Goal: Task Accomplishment & Management: Complete application form

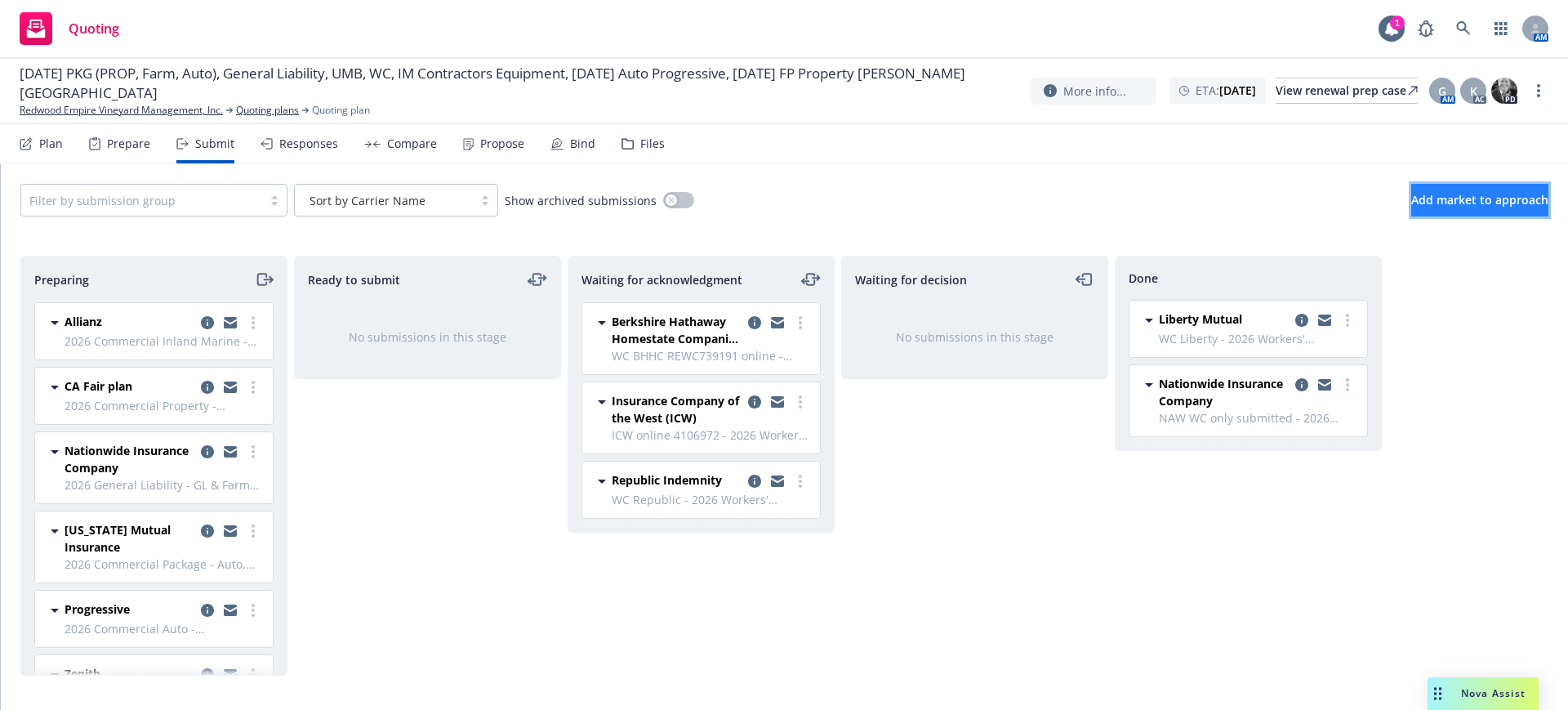
click at [1449, 196] on span "Add market to approach" at bounding box center [1480, 200] width 137 height 15
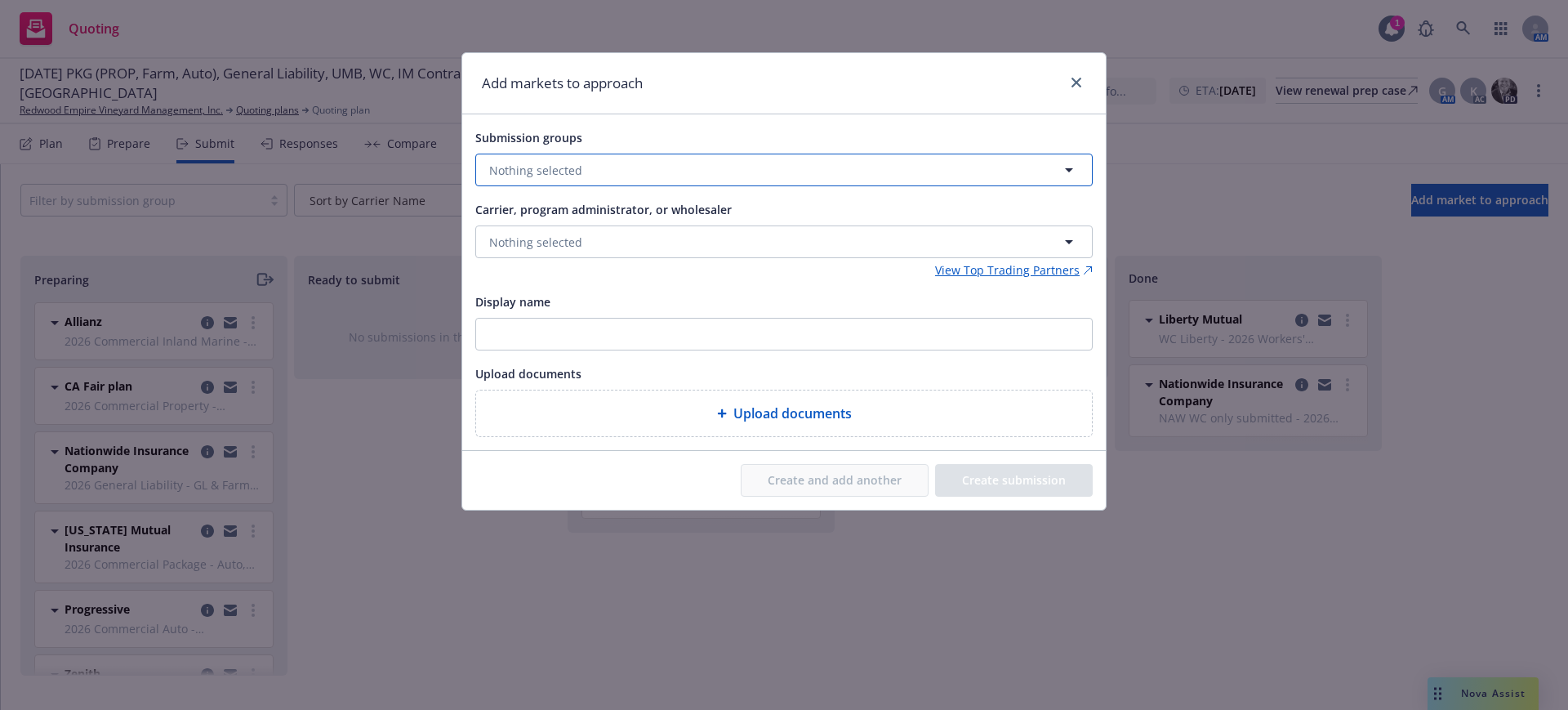
click at [516, 164] on span "Nothing selected" at bounding box center [536, 170] width 93 height 17
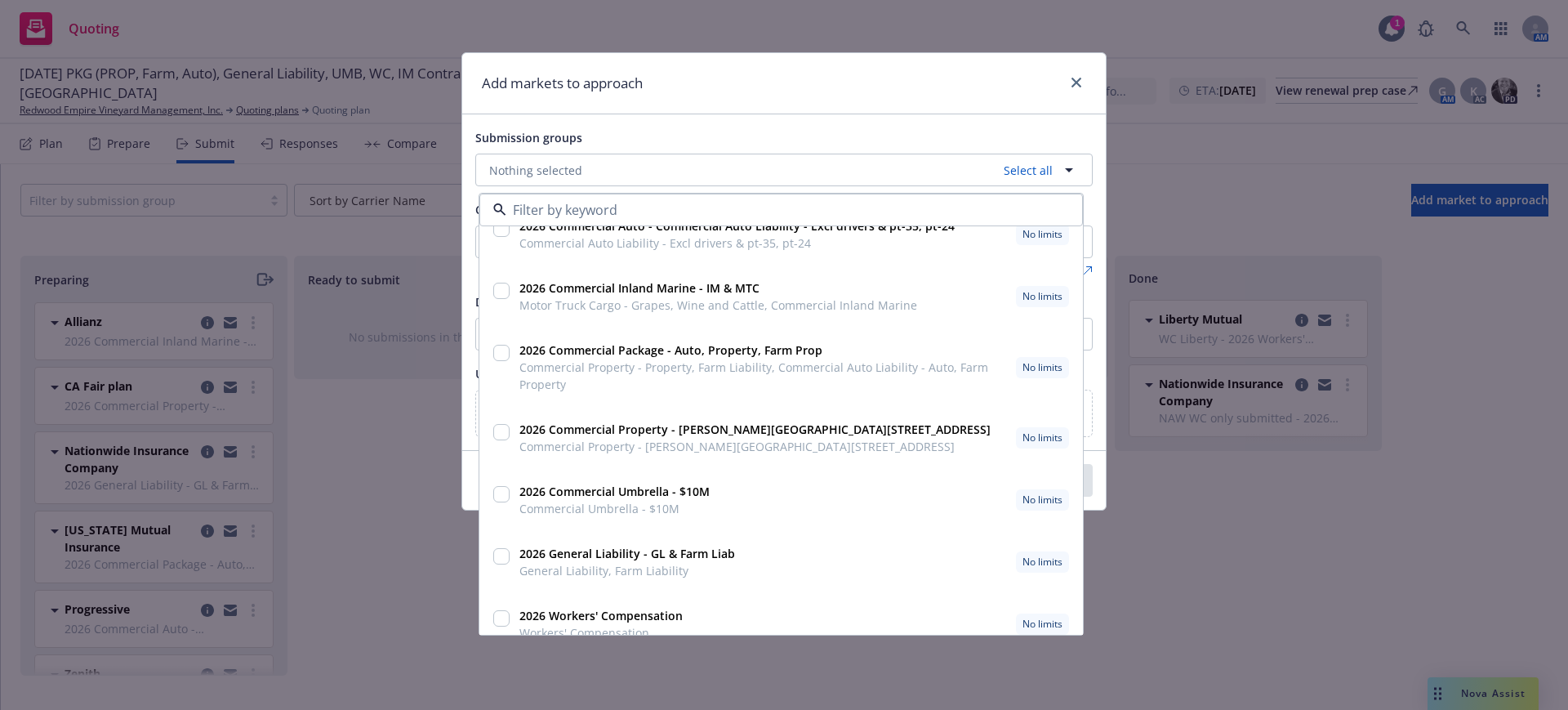
scroll to position [44, 0]
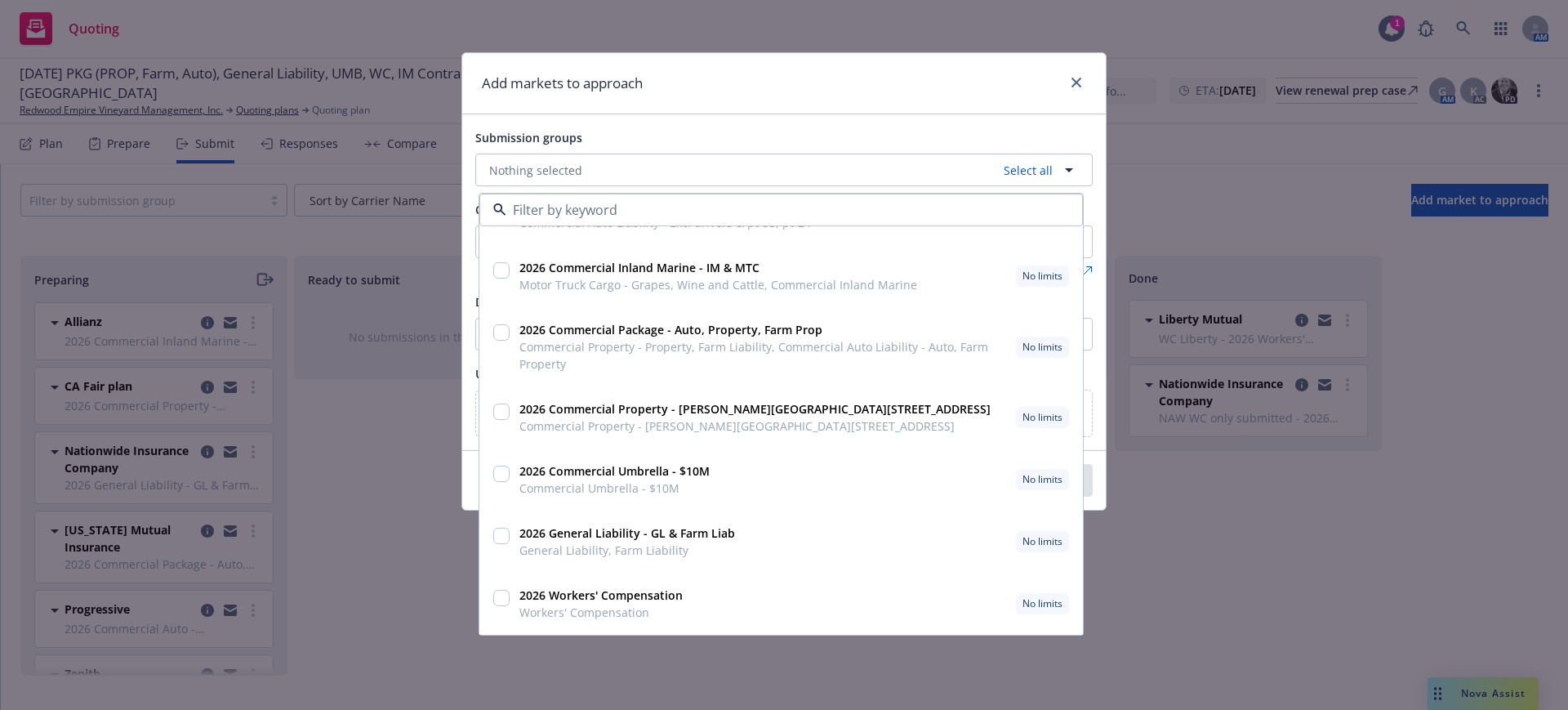
click at [500, 599] on input "checkbox" at bounding box center [501, 598] width 16 height 16
checkbox input "true"
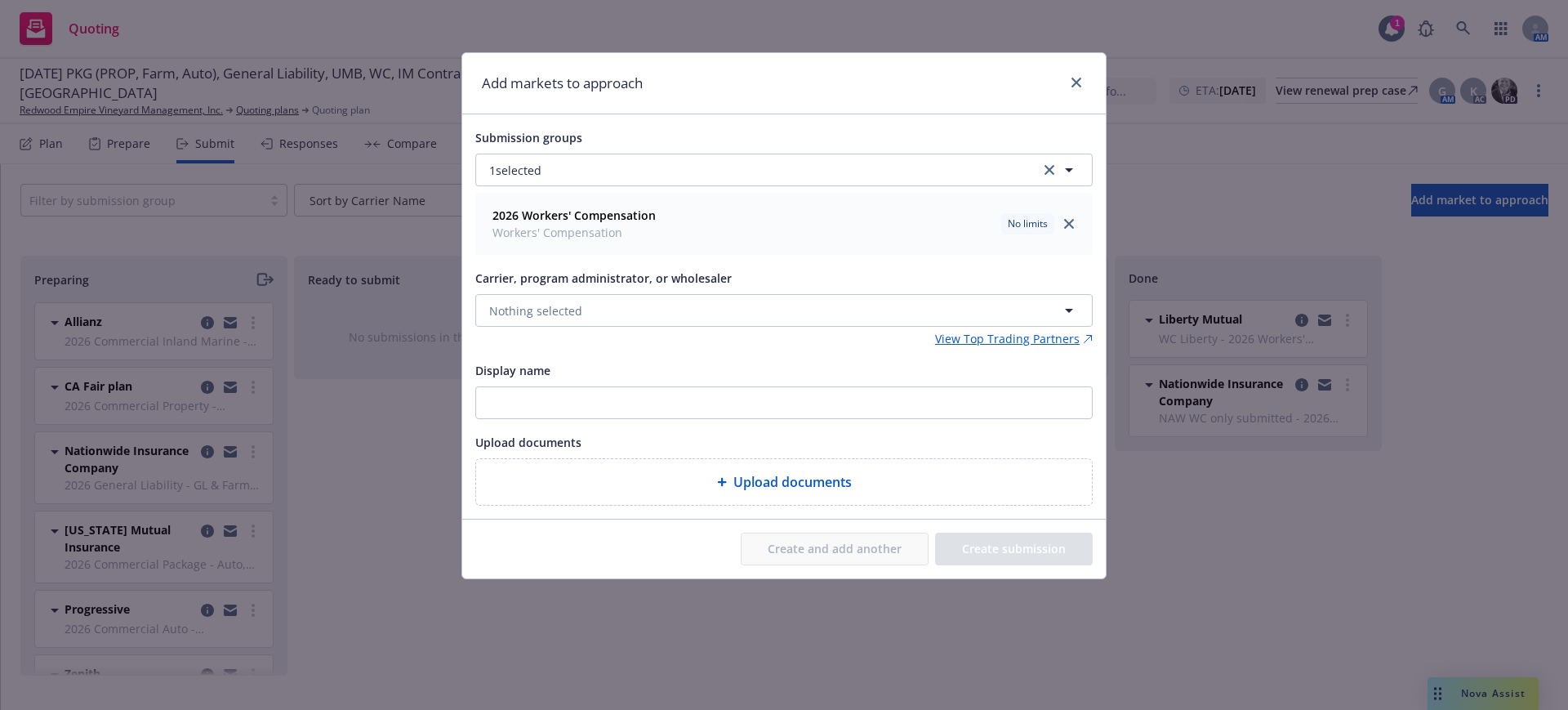
scroll to position [0, 0]
click at [511, 306] on span "Nothing selected" at bounding box center [536, 311] width 93 height 17
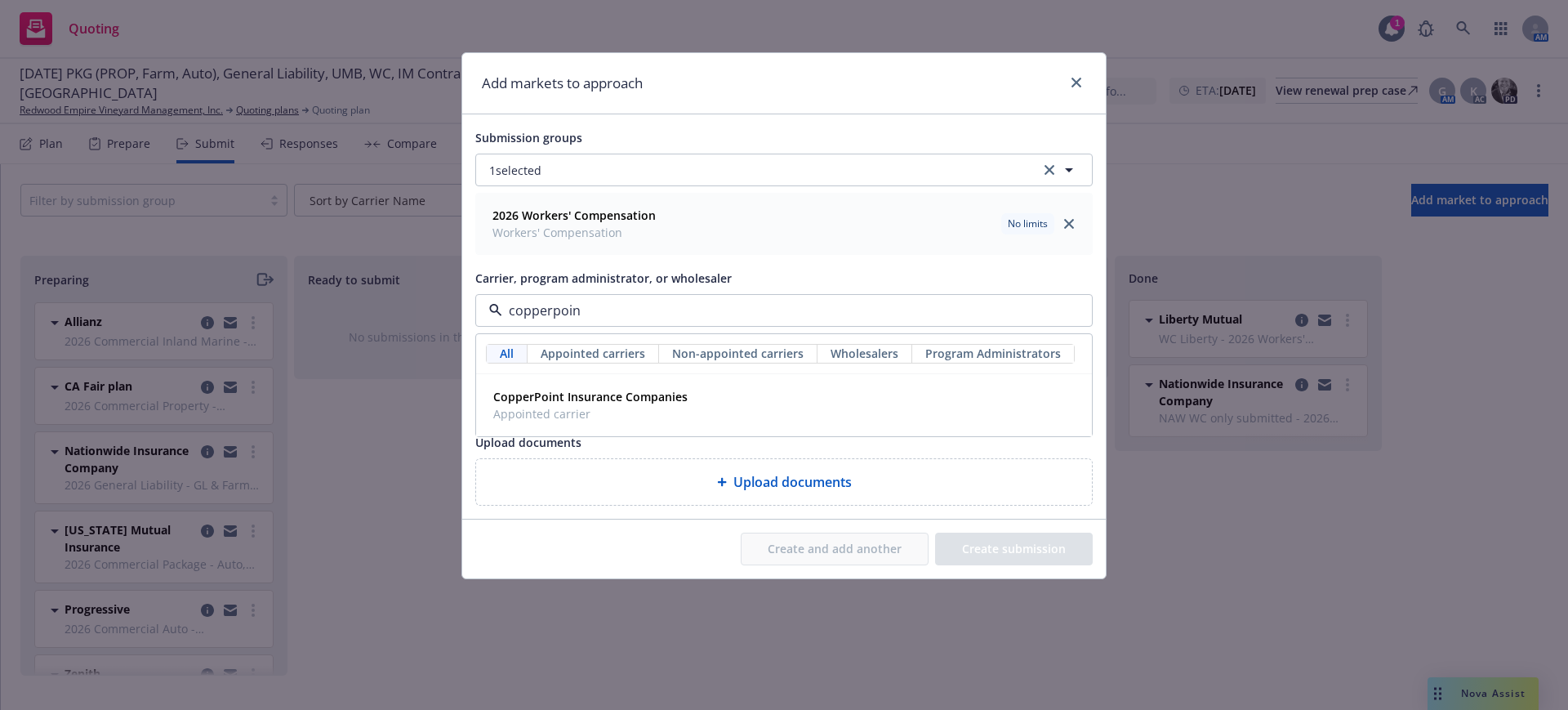
type input "copperpoint"
click at [544, 393] on strong "CopperPoint Insurance Companies" at bounding box center [590, 397] width 194 height 15
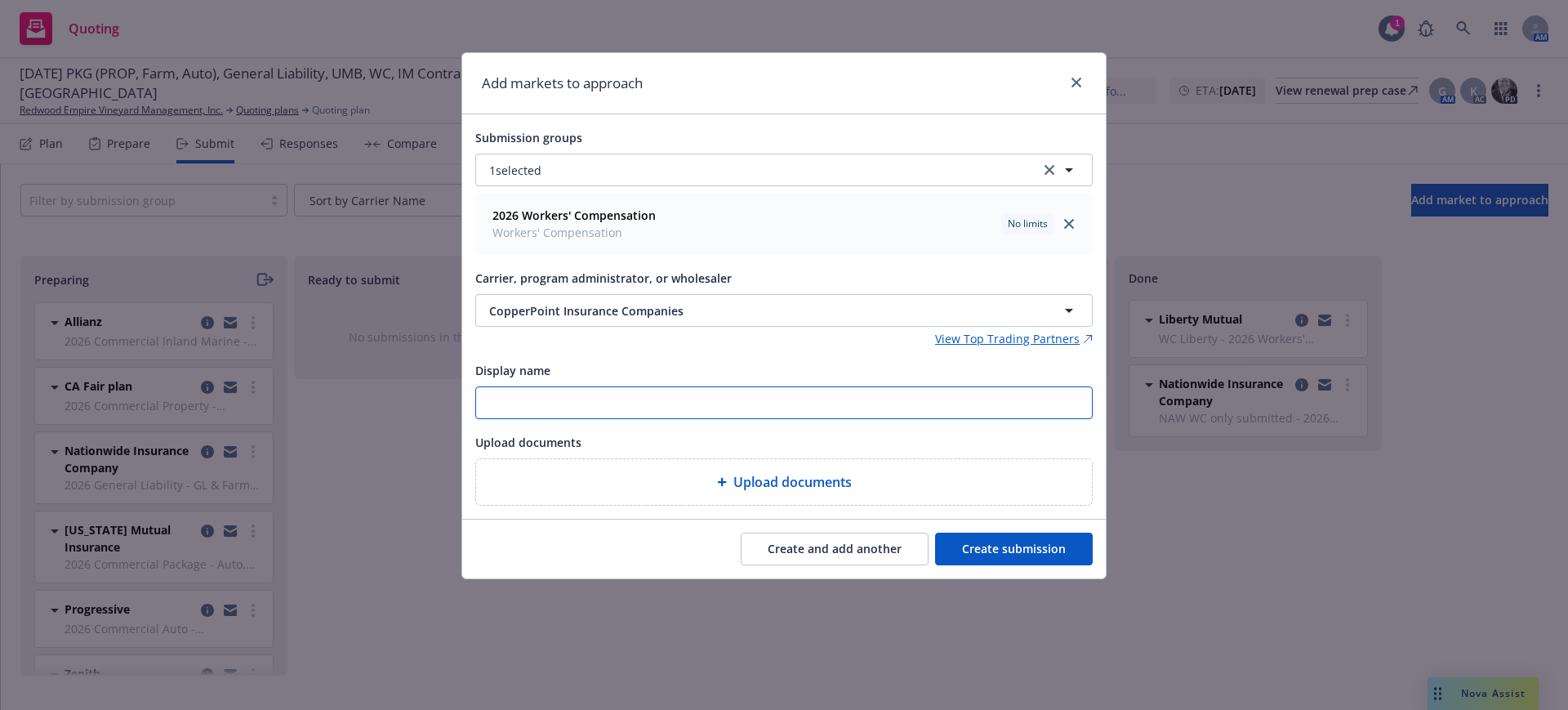
click at [518, 396] on input "Display name" at bounding box center [784, 403] width 616 height 31
type input "WC Online 0007606913"
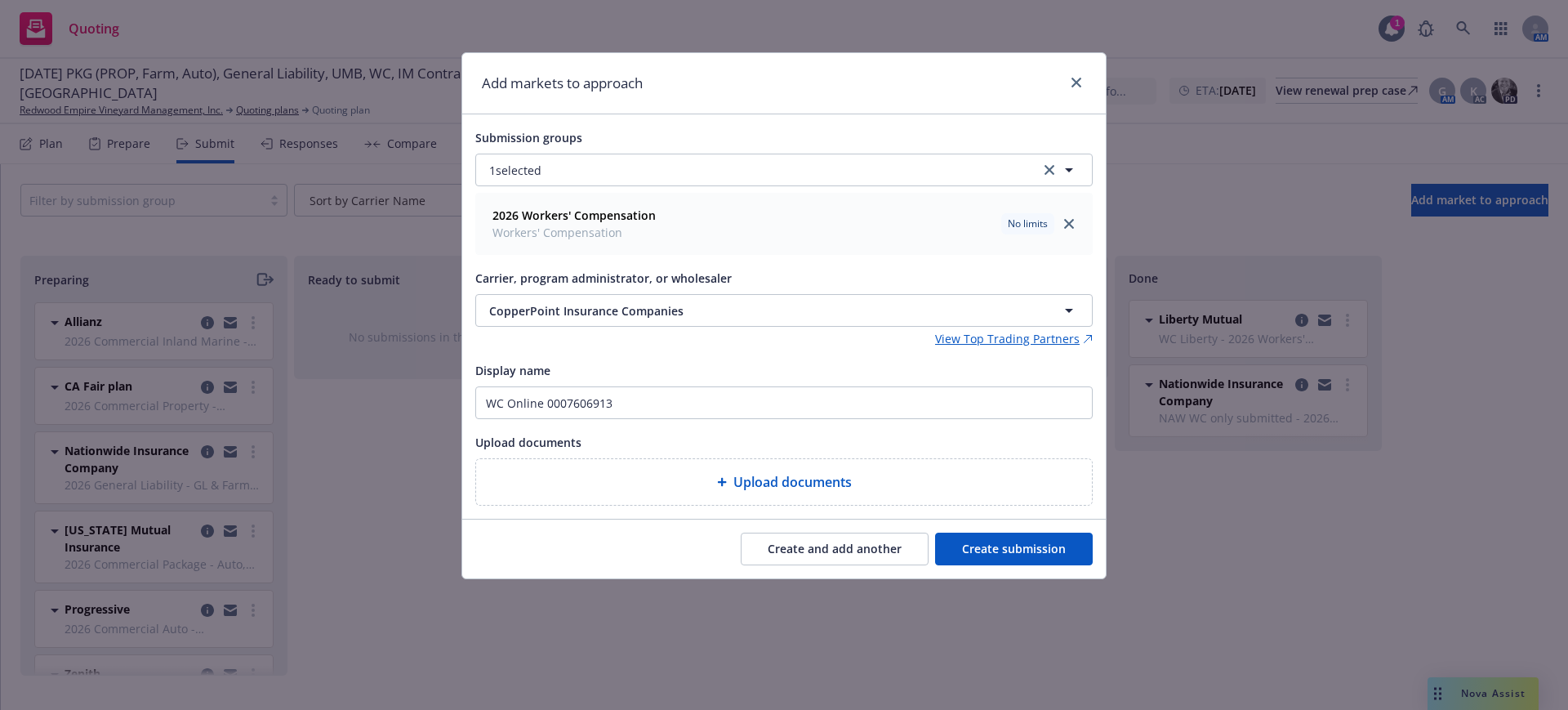
click at [1025, 547] on button "Create submission" at bounding box center [1014, 549] width 158 height 33
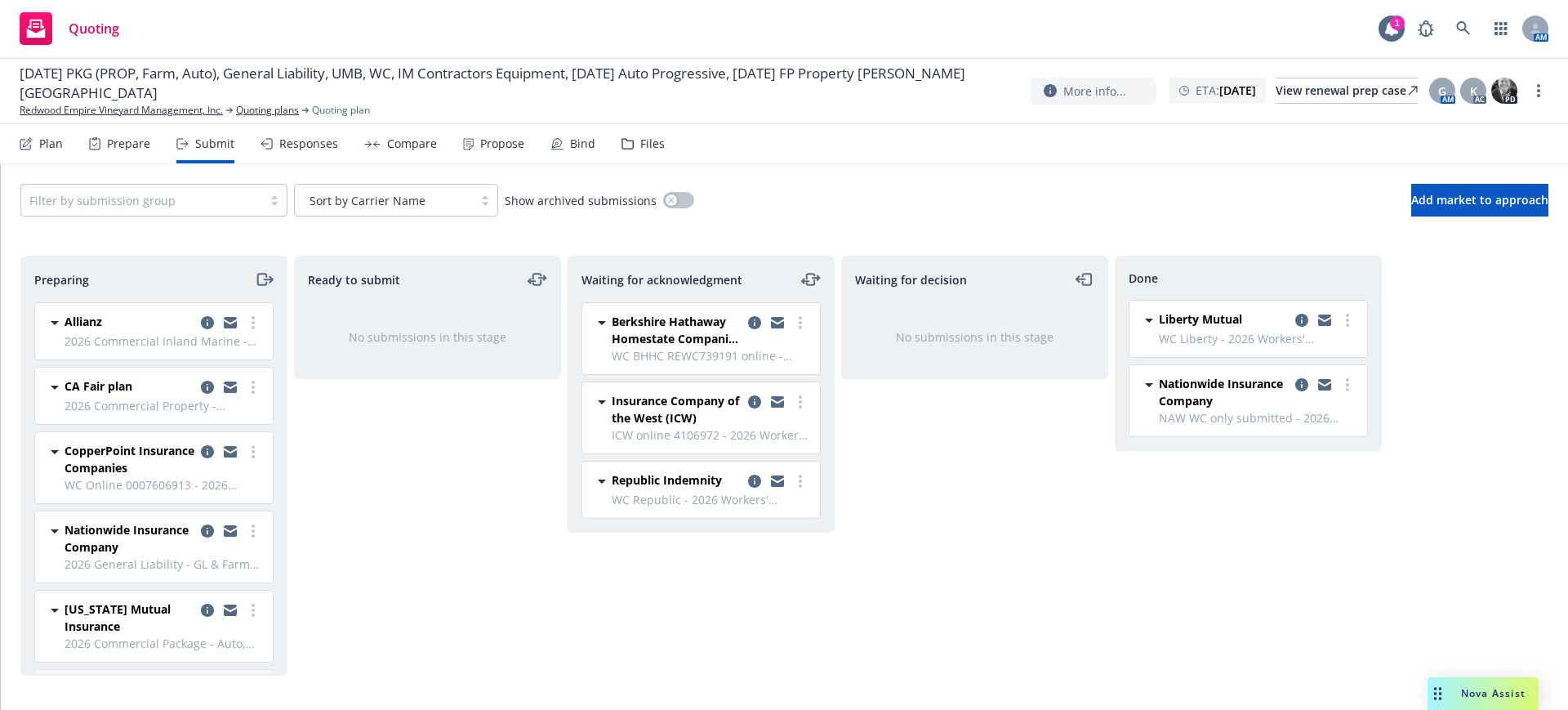
click at [810, 275] on icon "moveLeftRight" at bounding box center [811, 280] width 19 height 19
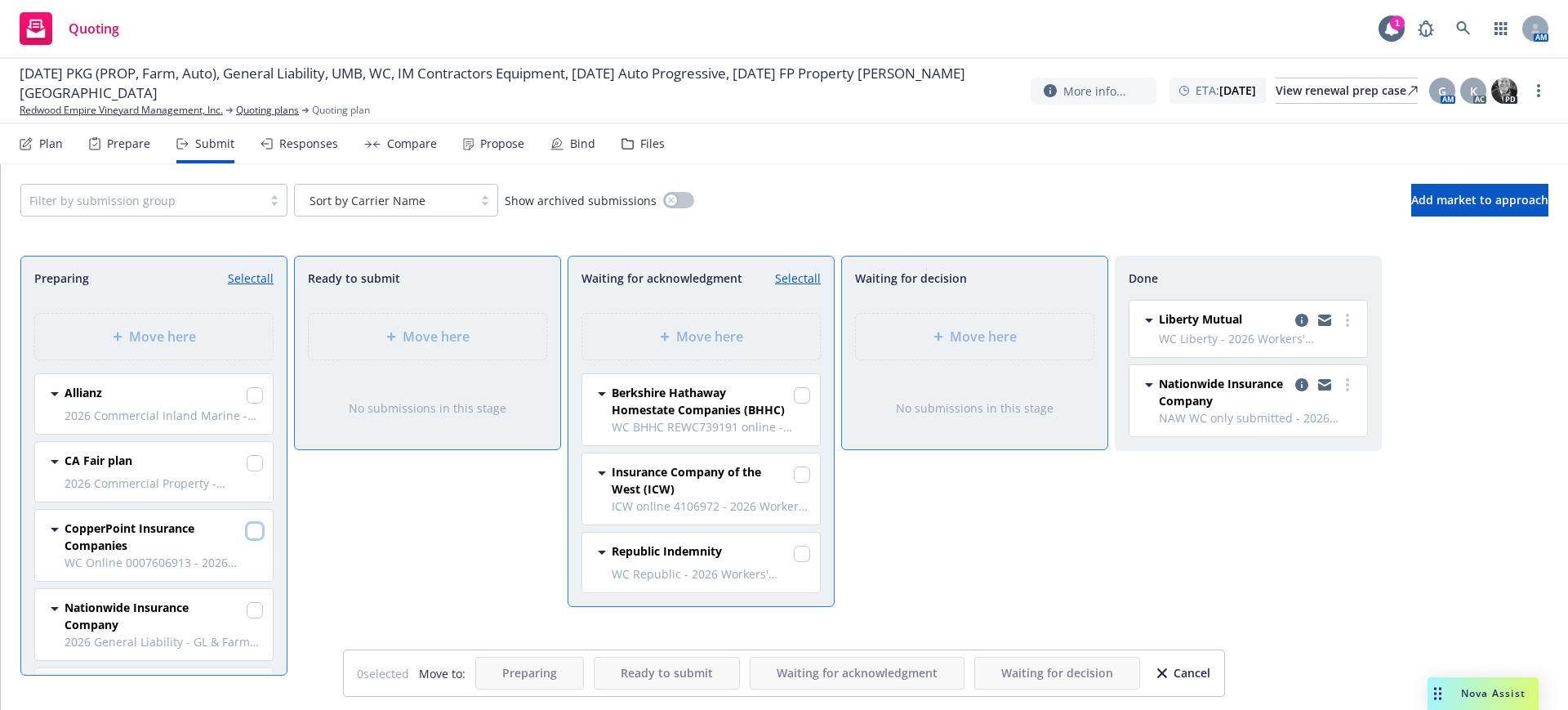
click at [247, 530] on input "checkbox" at bounding box center [254, 531] width 16 height 16
checkbox input "true"
click at [724, 330] on span "Move here" at bounding box center [710, 337] width 67 height 19
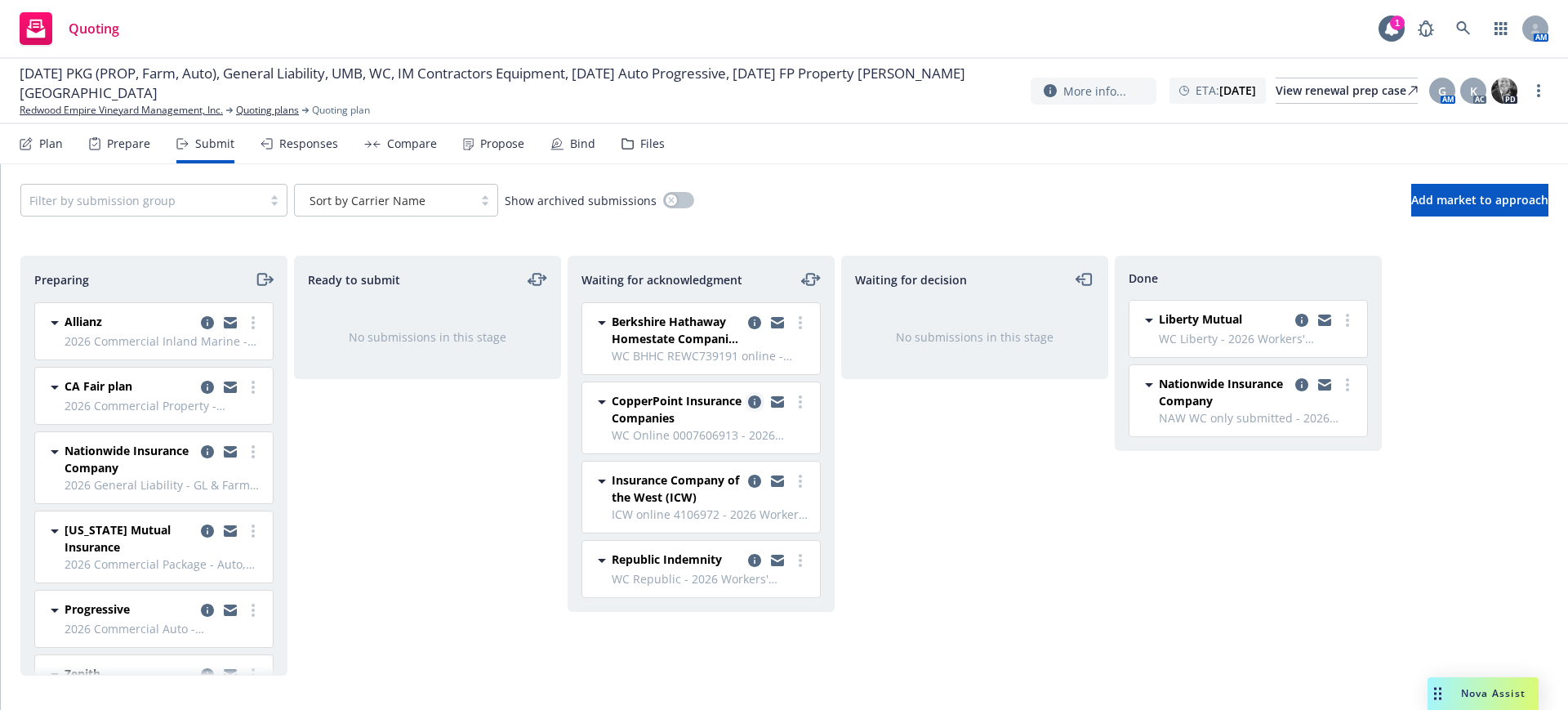
click at [756, 399] on icon "copy logging email" at bounding box center [755, 402] width 14 height 14
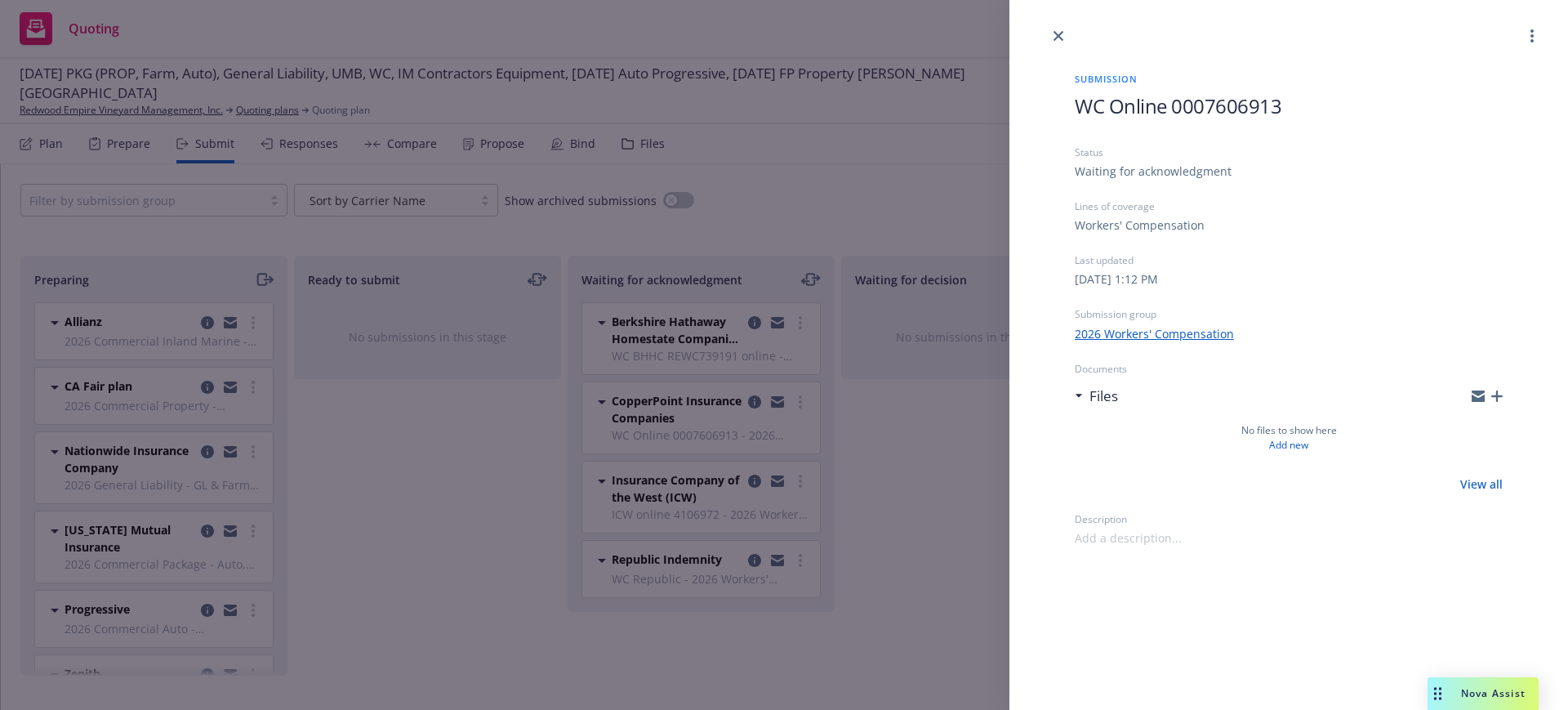
click at [1502, 392] on icon "button" at bounding box center [1497, 397] width 12 height 12
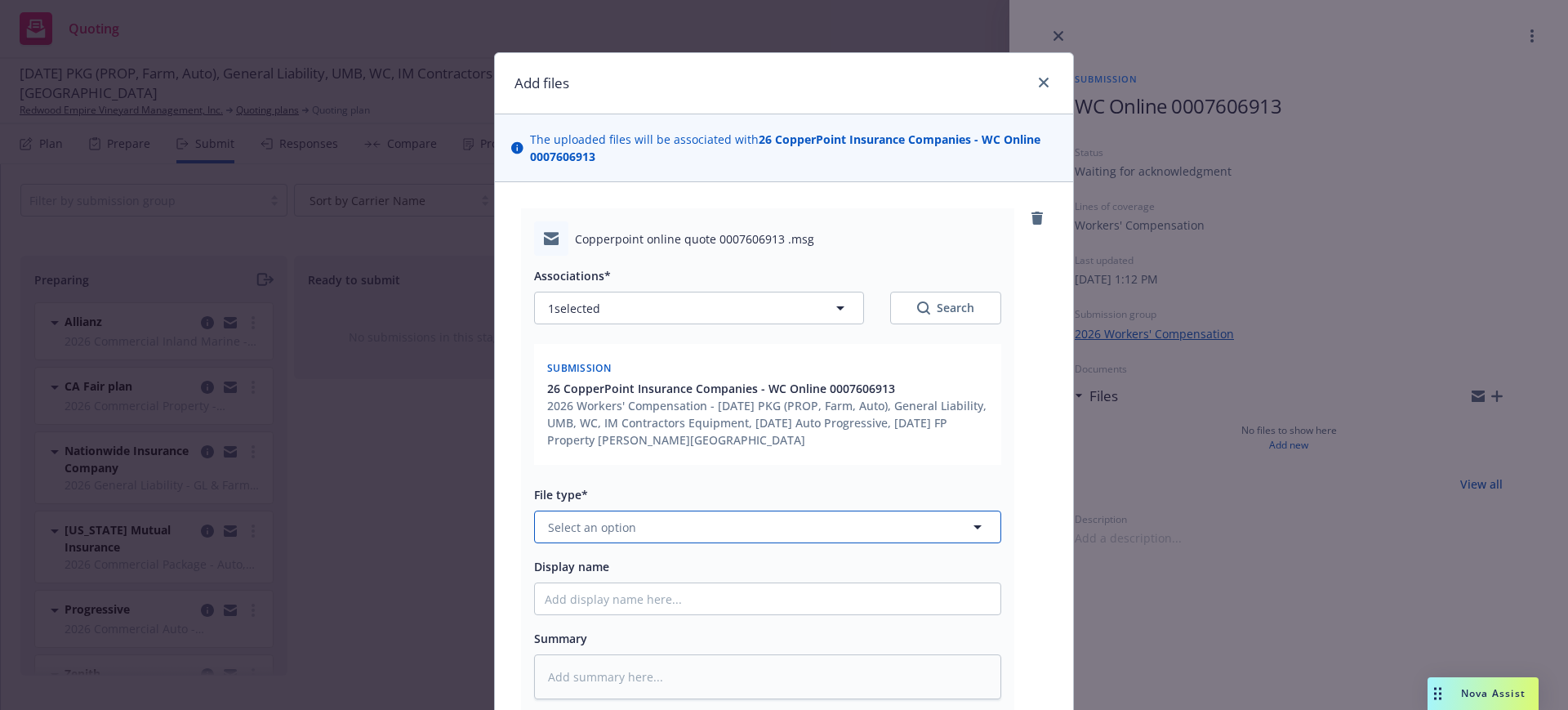
drag, startPoint x: 549, startPoint y: 530, endPoint x: 577, endPoint y: 515, distance: 31.8
click at [550, 529] on span "Select an option" at bounding box center [592, 528] width 88 height 17
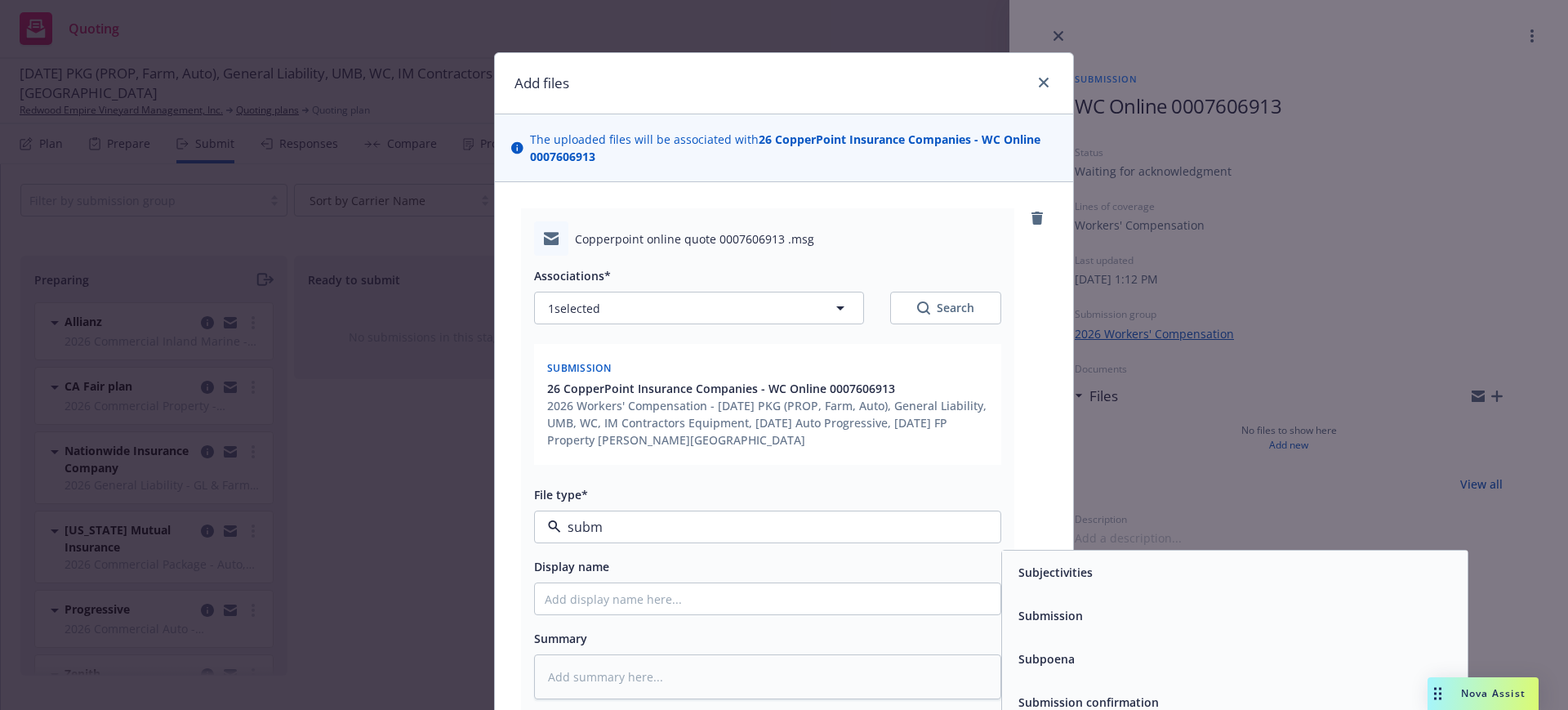
type input "submi"
click at [1055, 562] on div "Submission" at bounding box center [1049, 573] width 74 height 24
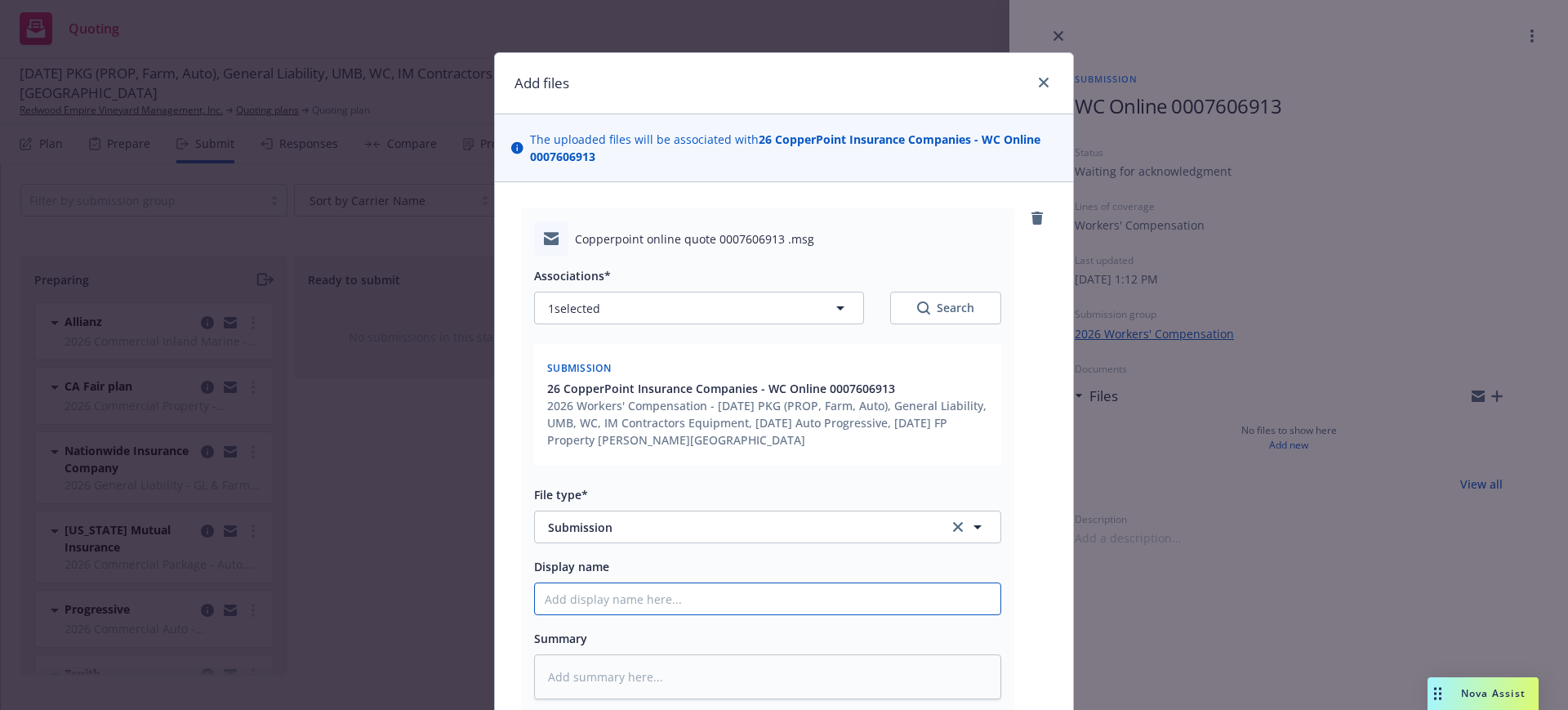
click at [535, 595] on input "Display name" at bounding box center [768, 599] width 466 height 31
type textarea "x"
type input "S"
type textarea "x"
type input "Su"
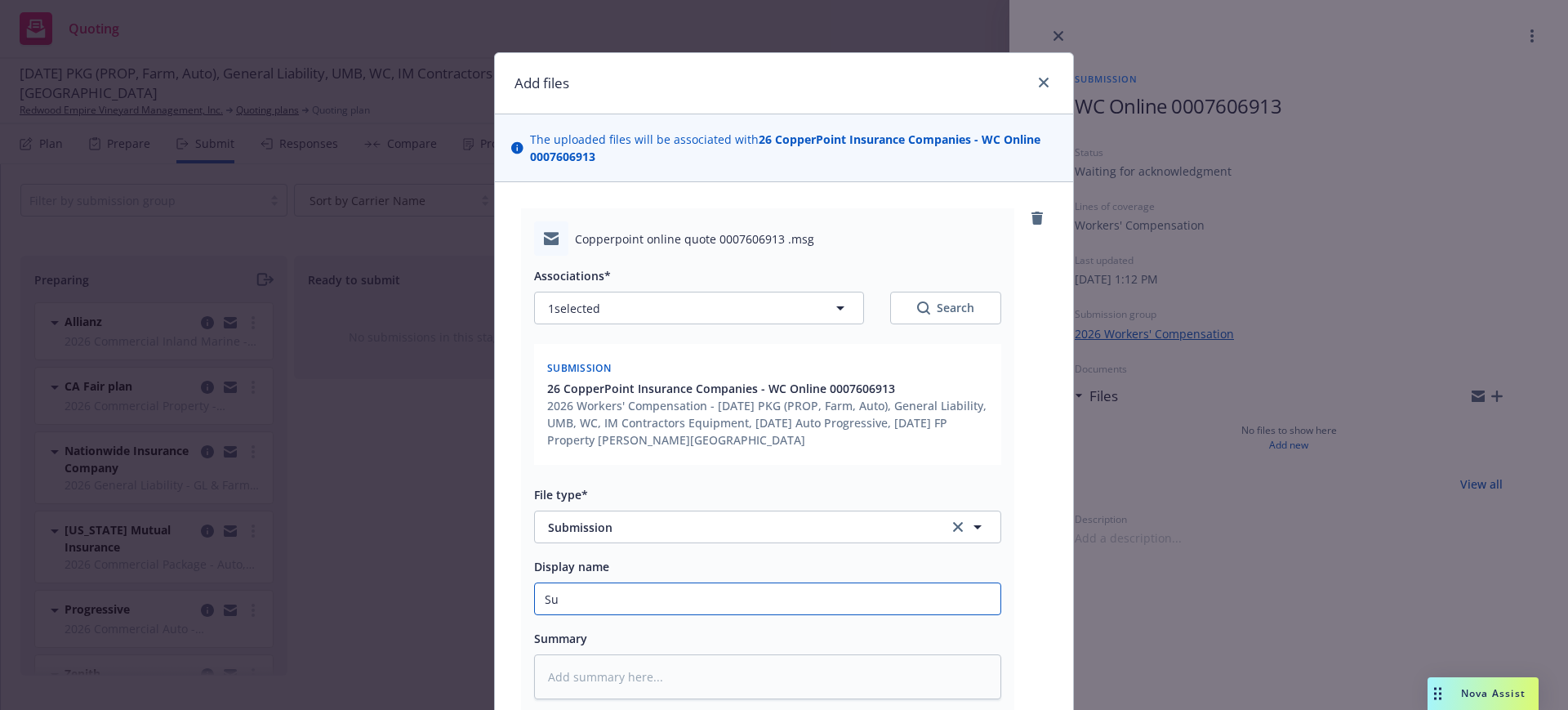
type textarea "x"
type input "Sum"
type textarea "x"
type input "Sumb"
type textarea "x"
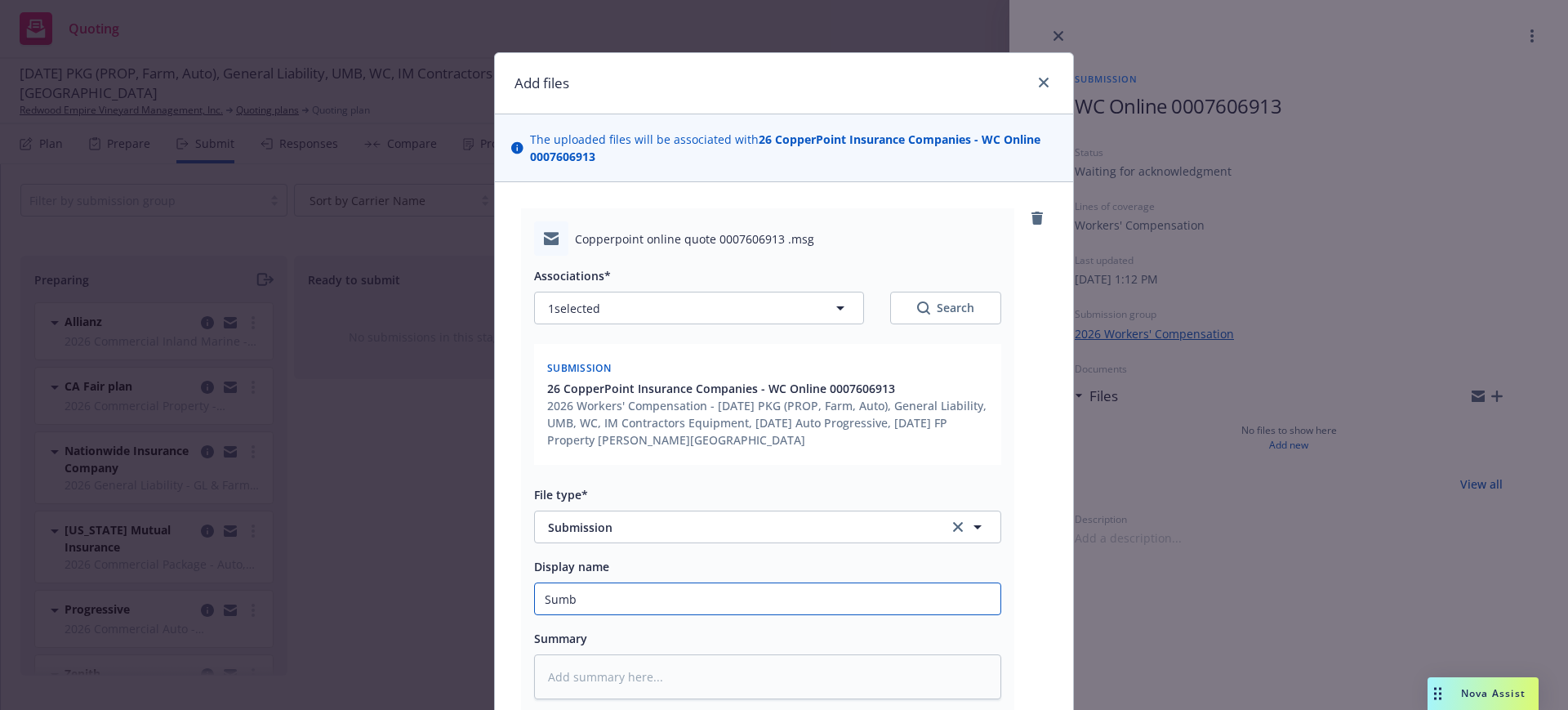
type input "Sumbi"
type textarea "x"
type input "Sumbis"
type textarea "x"
type input "Sumbiss"
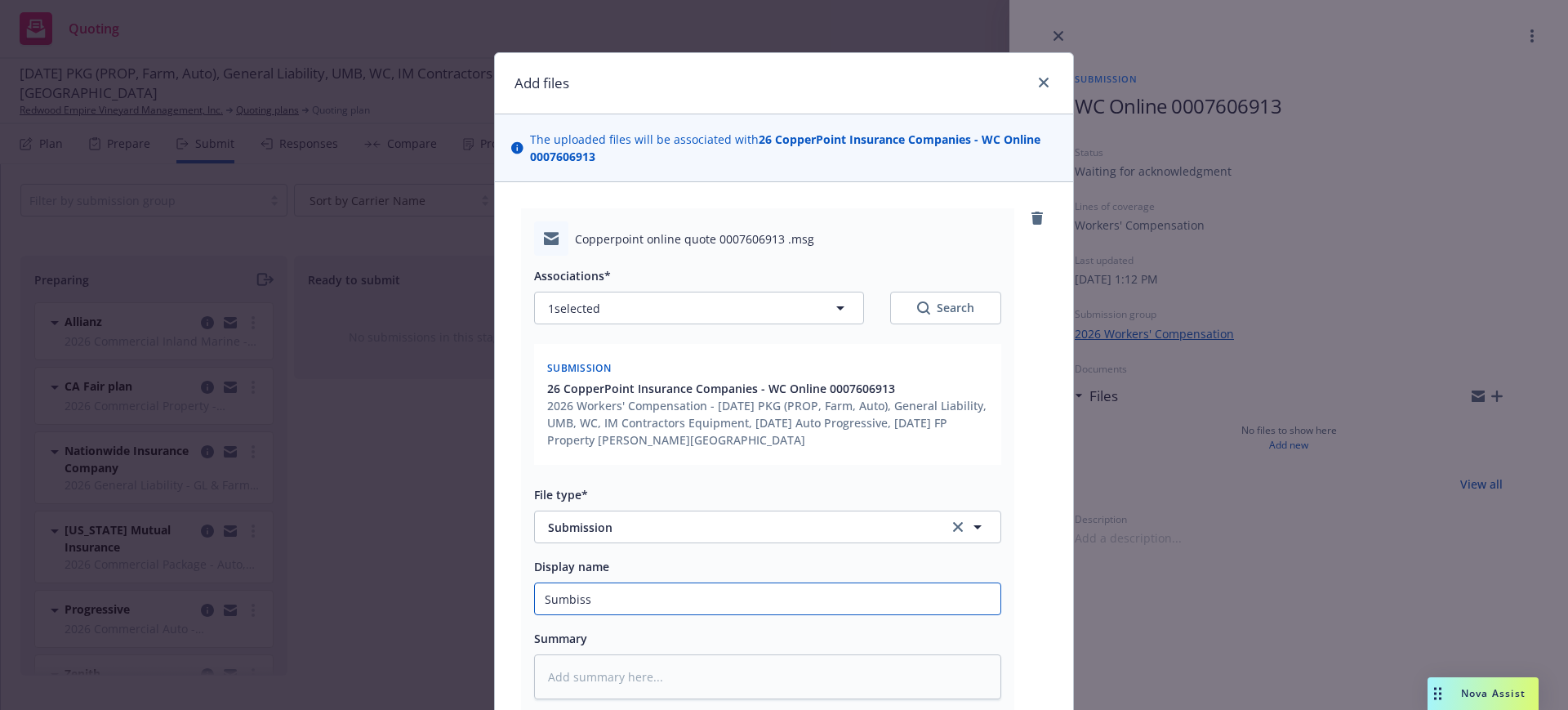
type textarea "x"
type input "Sumbissi"
type textarea "x"
type input "Sumbissio"
type textarea "x"
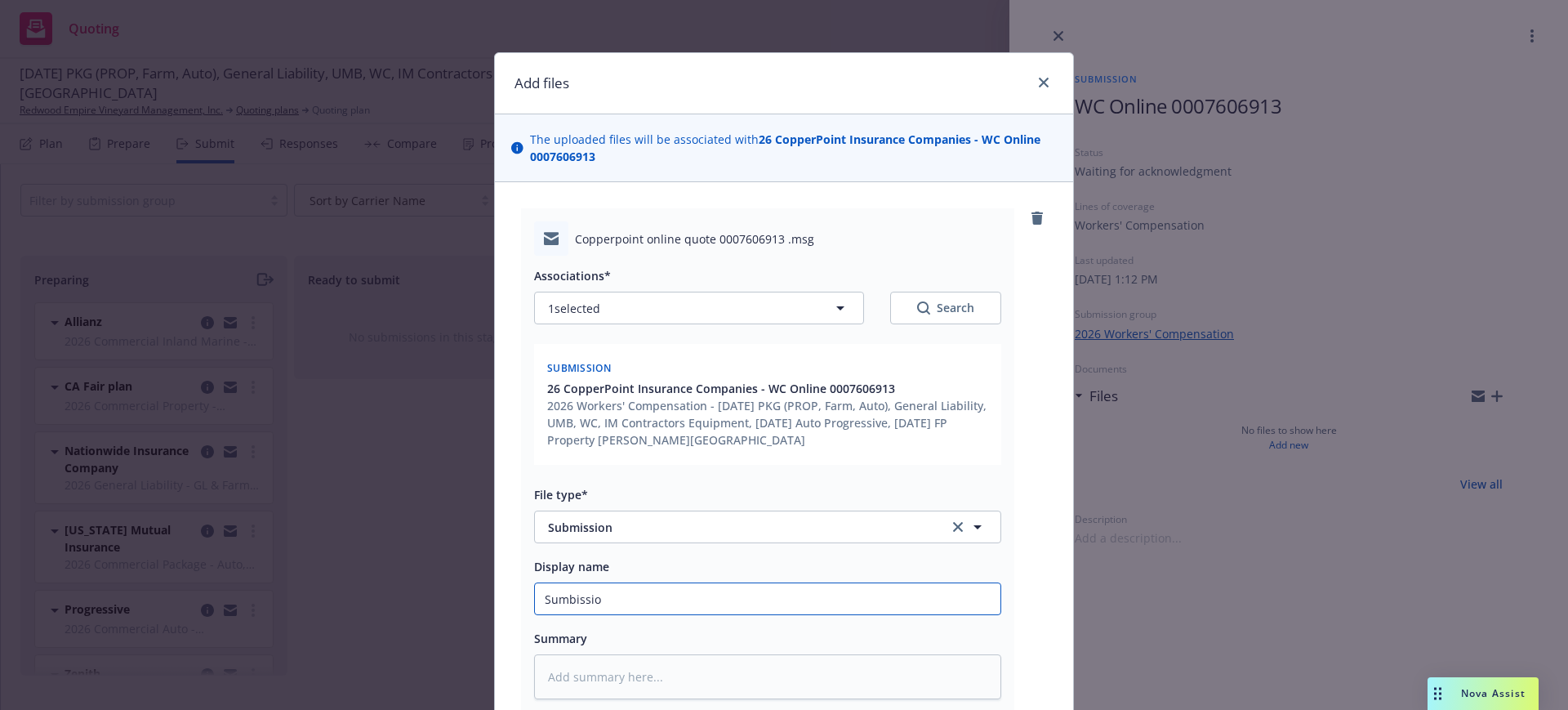
type input "Sumbission"
type textarea "x"
type input "Sumbission"
type textarea "x"
type input "Sumbission o"
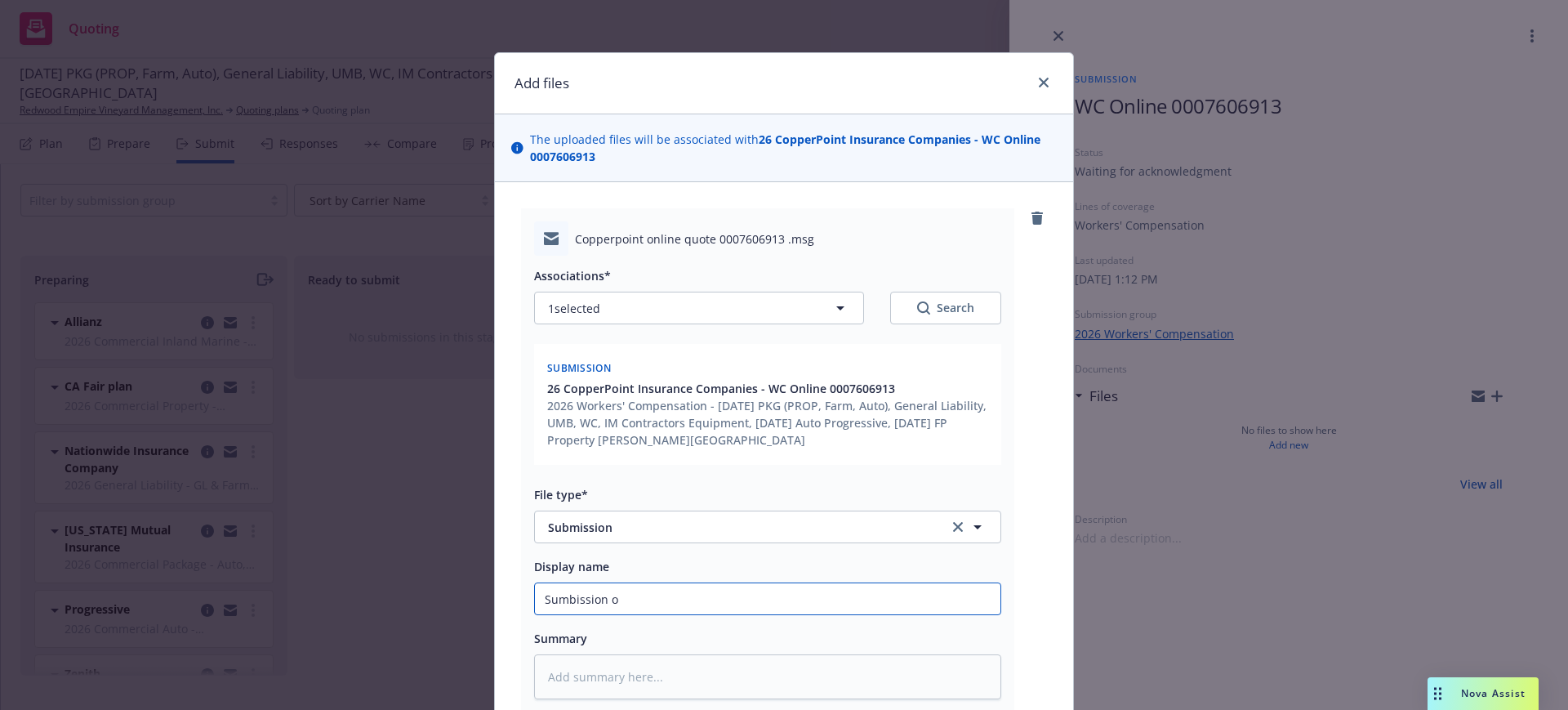
type textarea "x"
type input "Sumbission on"
type textarea "x"
type input "Sumbission onl"
type textarea "x"
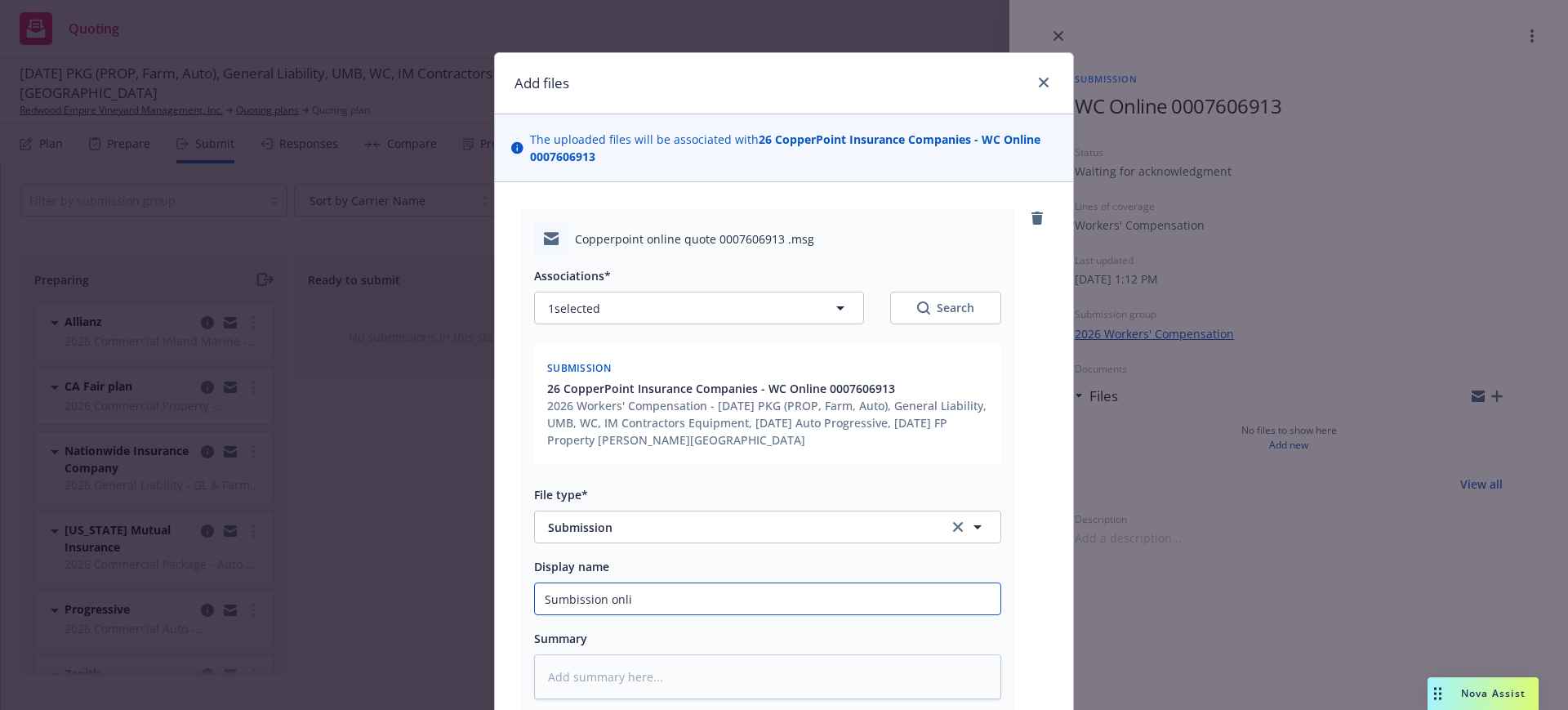
type input "Sumbission onlin"
type textarea "x"
type input "Sumbission online"
type textarea "x"
type input "Sumbission online"
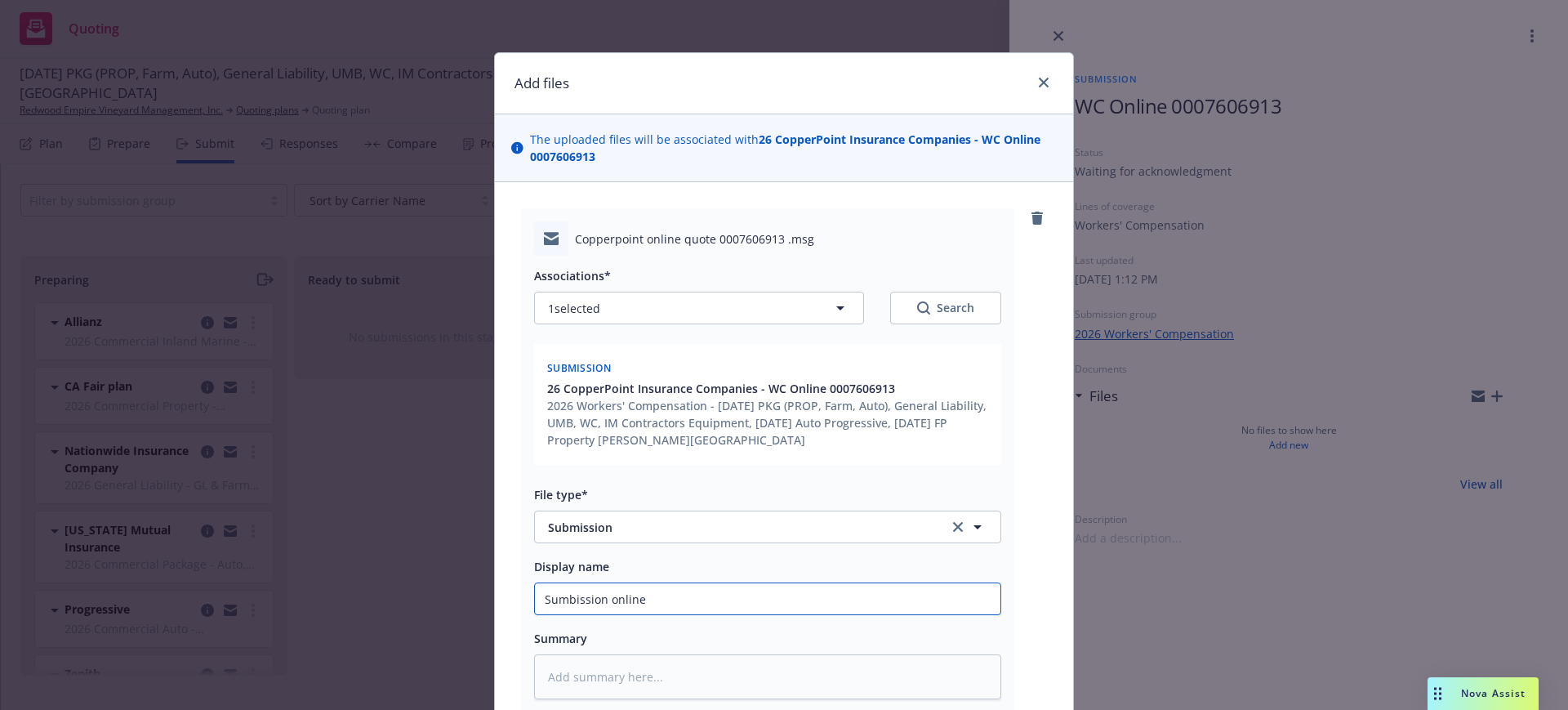
type textarea "x"
type input "Sumbission online 0"
type textarea "x"
type input "Sumbission online 00"
type textarea "x"
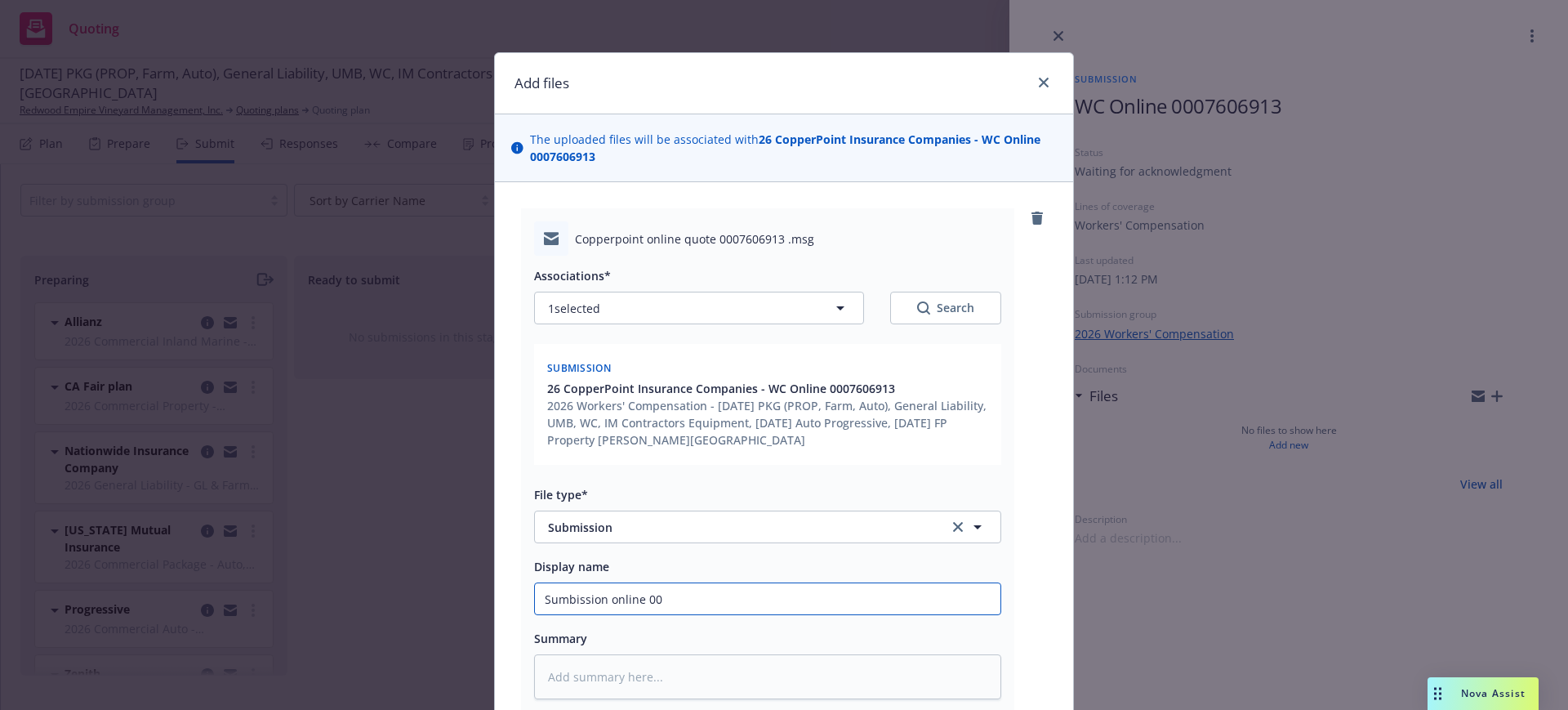
type input "Sumbission online 000"
type textarea "x"
type input "Sumbission online 0007"
type textarea "x"
type input "Sumbission online 00076"
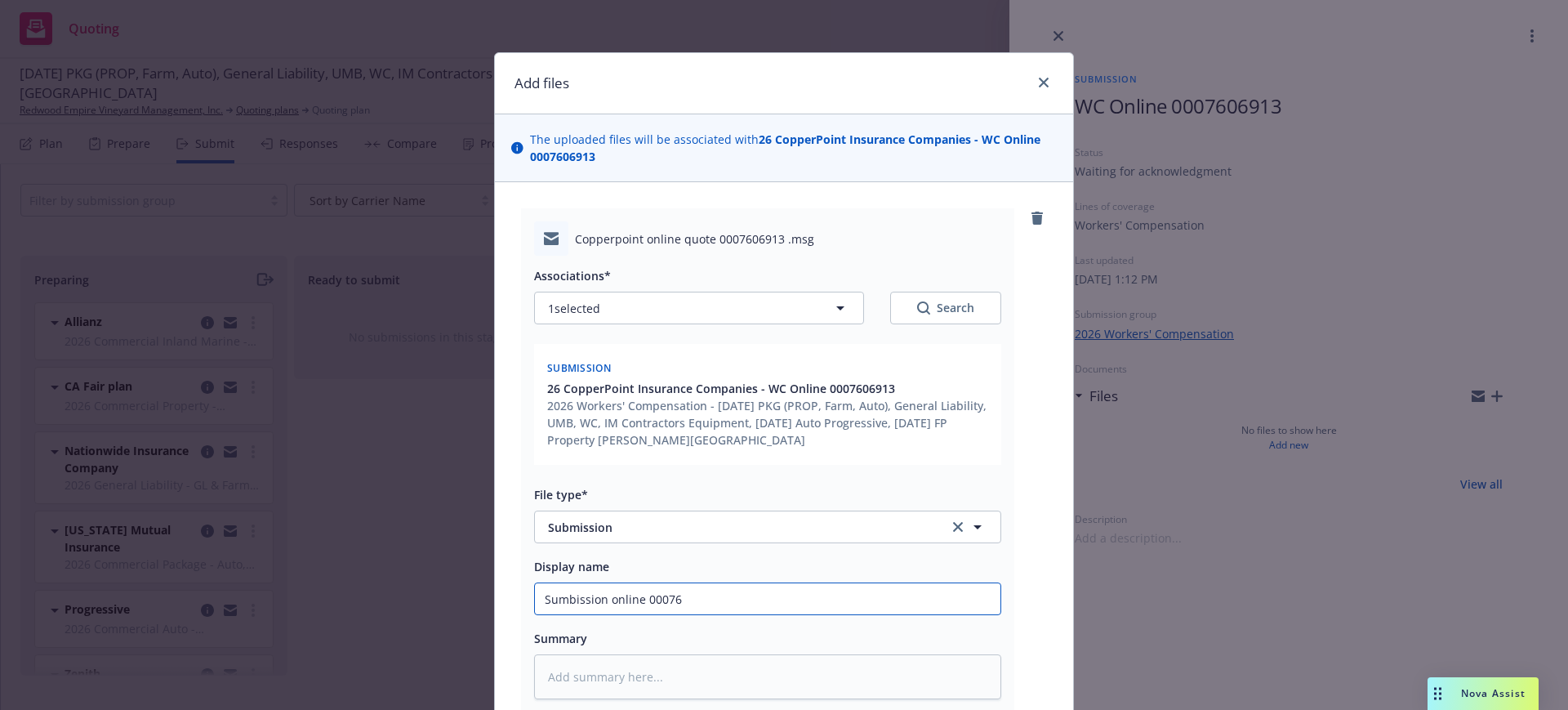
type textarea "x"
type input "Sumbission online 000760"
type textarea "x"
type input "Sumbission online 0007606"
type textarea "x"
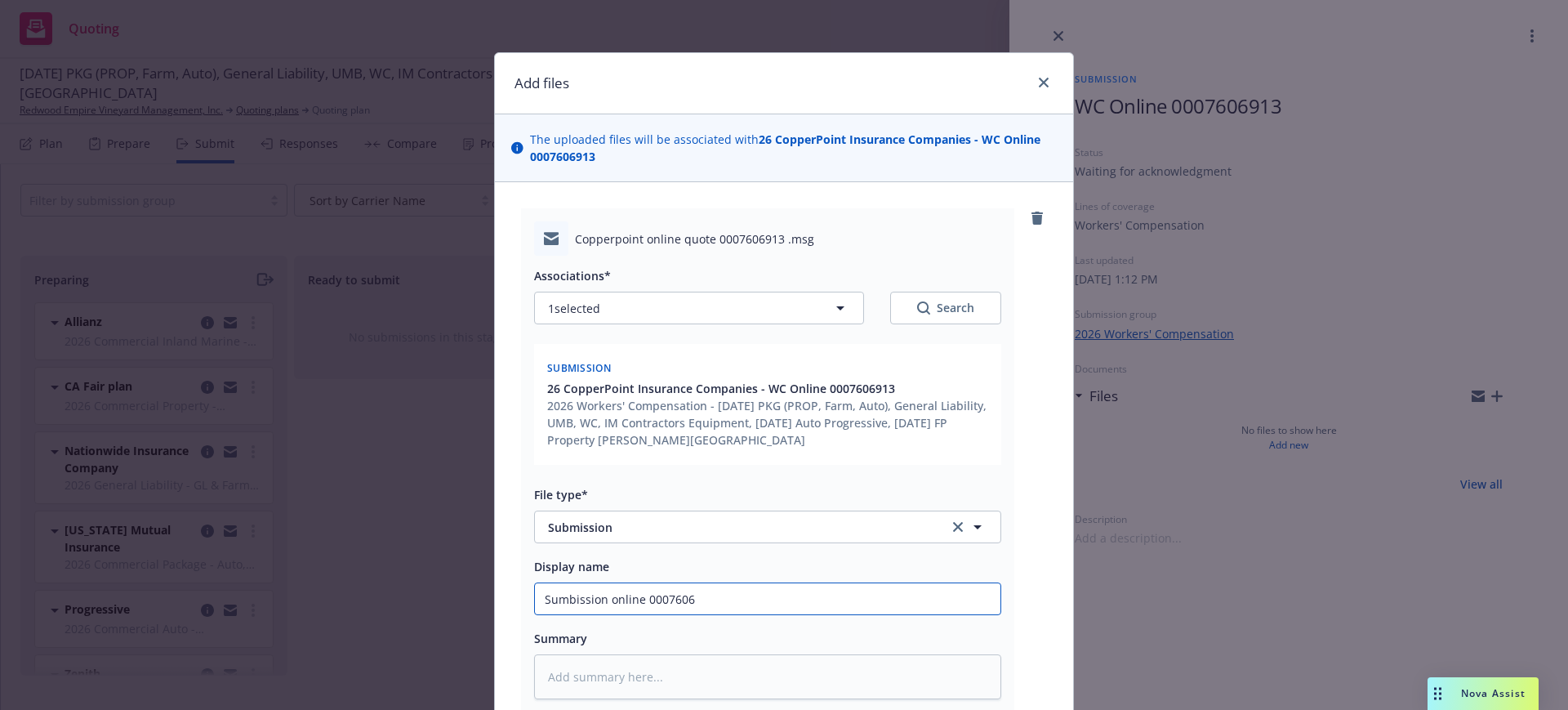
type input "Sumbission online 00076069"
type textarea "x"
type input "Sumbission online 000760691"
type textarea "x"
type input "Sumbission online 0007606913"
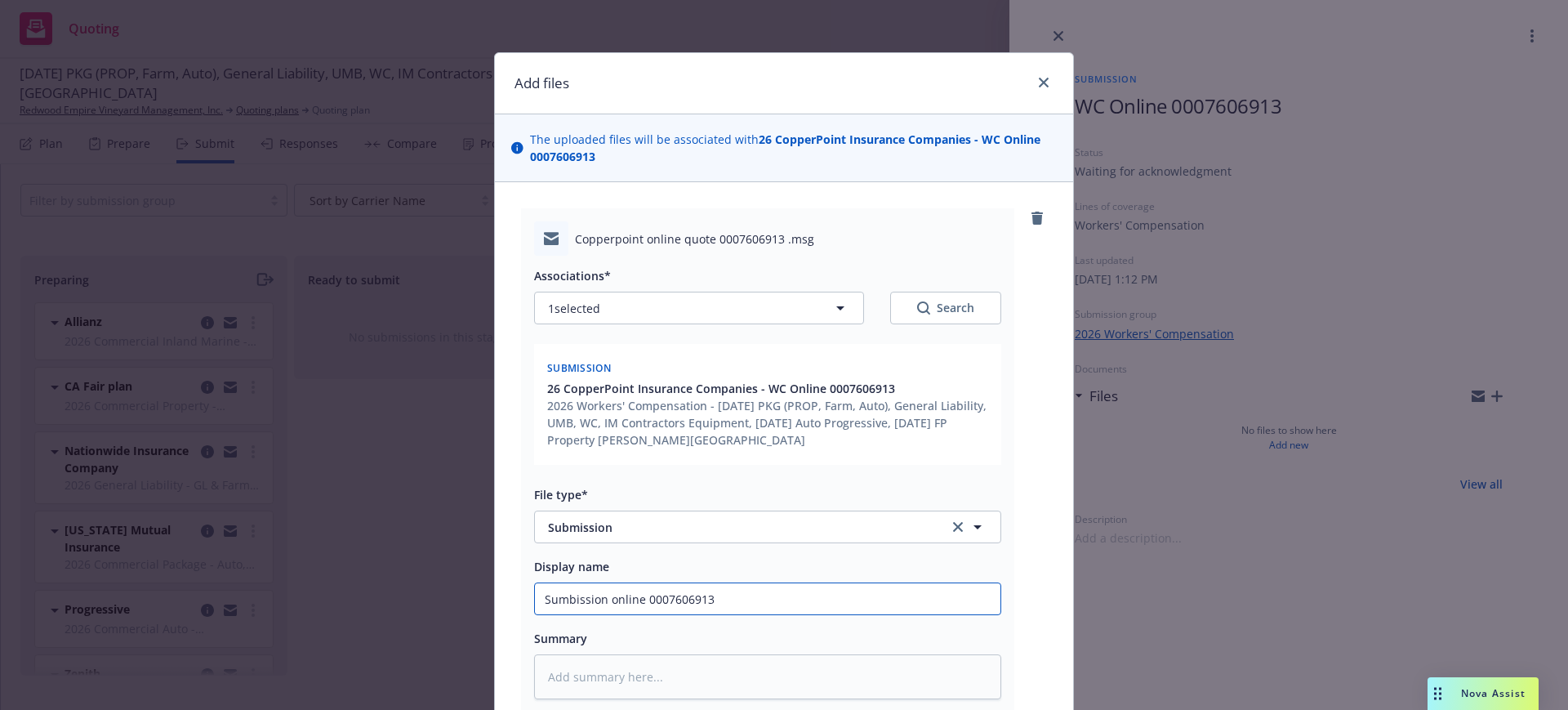
click at [549, 598] on input "Sumbission online 0007606913" at bounding box center [768, 599] width 466 height 31
type textarea "x"
type input "Subission online 0007606913"
type textarea "x"
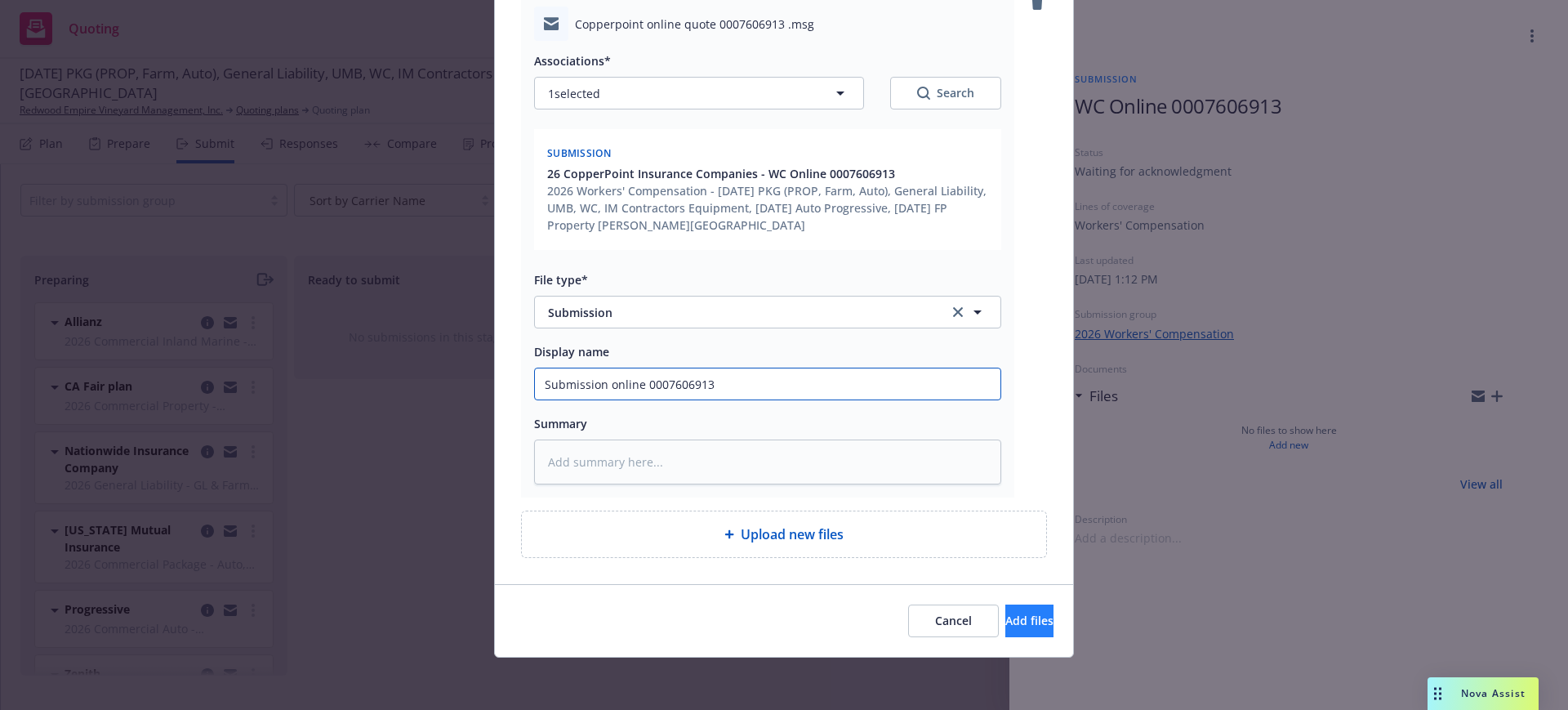
type input "Submission online 0007606913"
click at [1005, 615] on span "Add files" at bounding box center [1030, 621] width 48 height 15
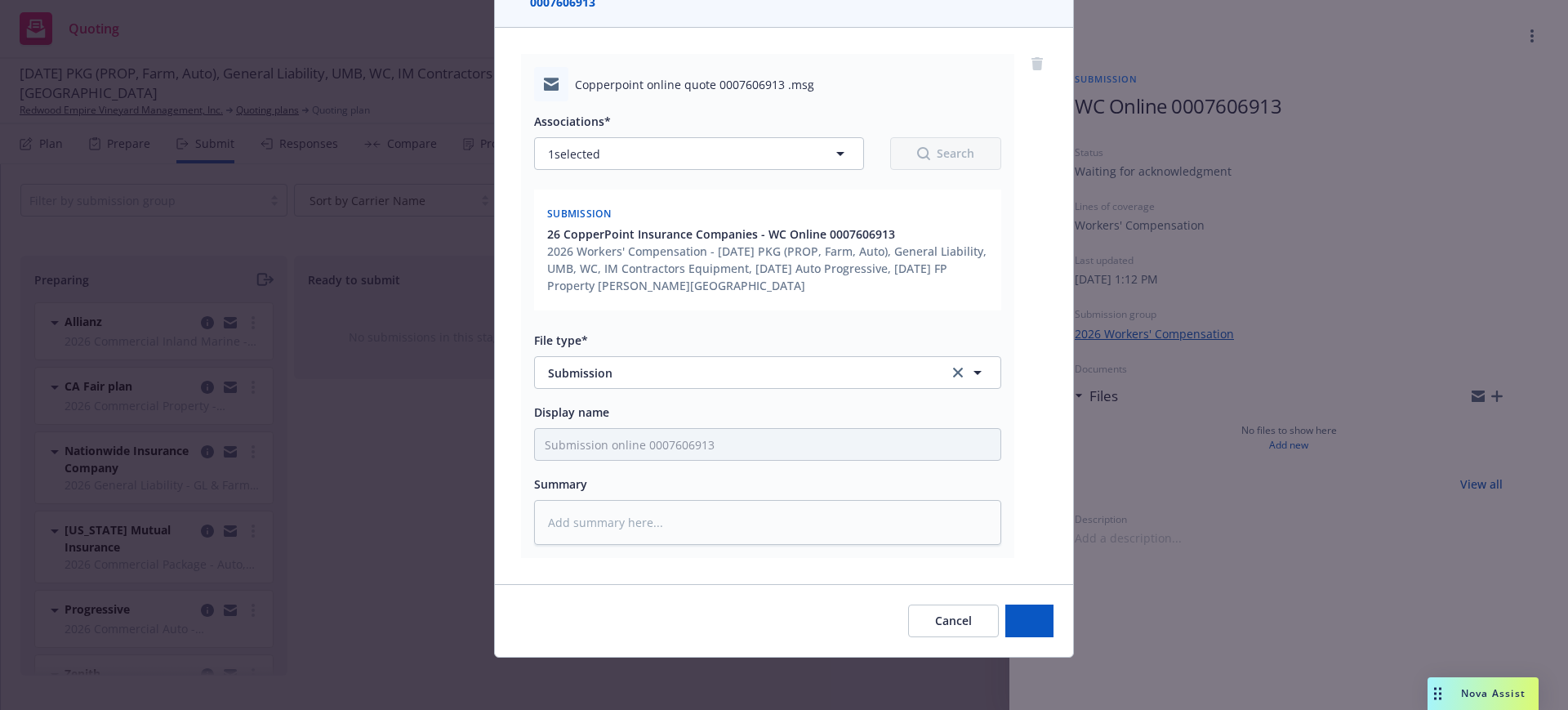
scroll to position [155, 0]
type textarea "x"
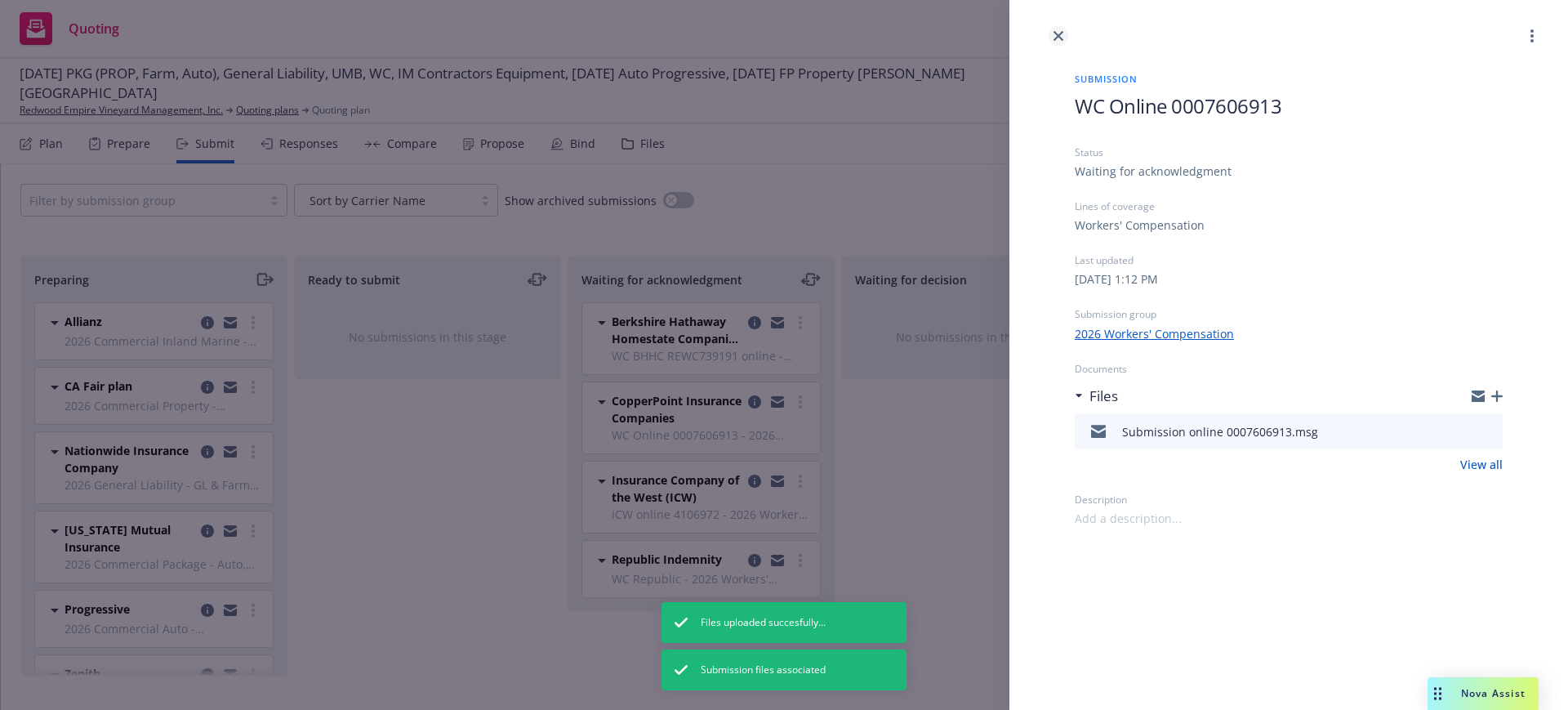
click at [1058, 31] on icon "close" at bounding box center [1059, 36] width 10 height 10
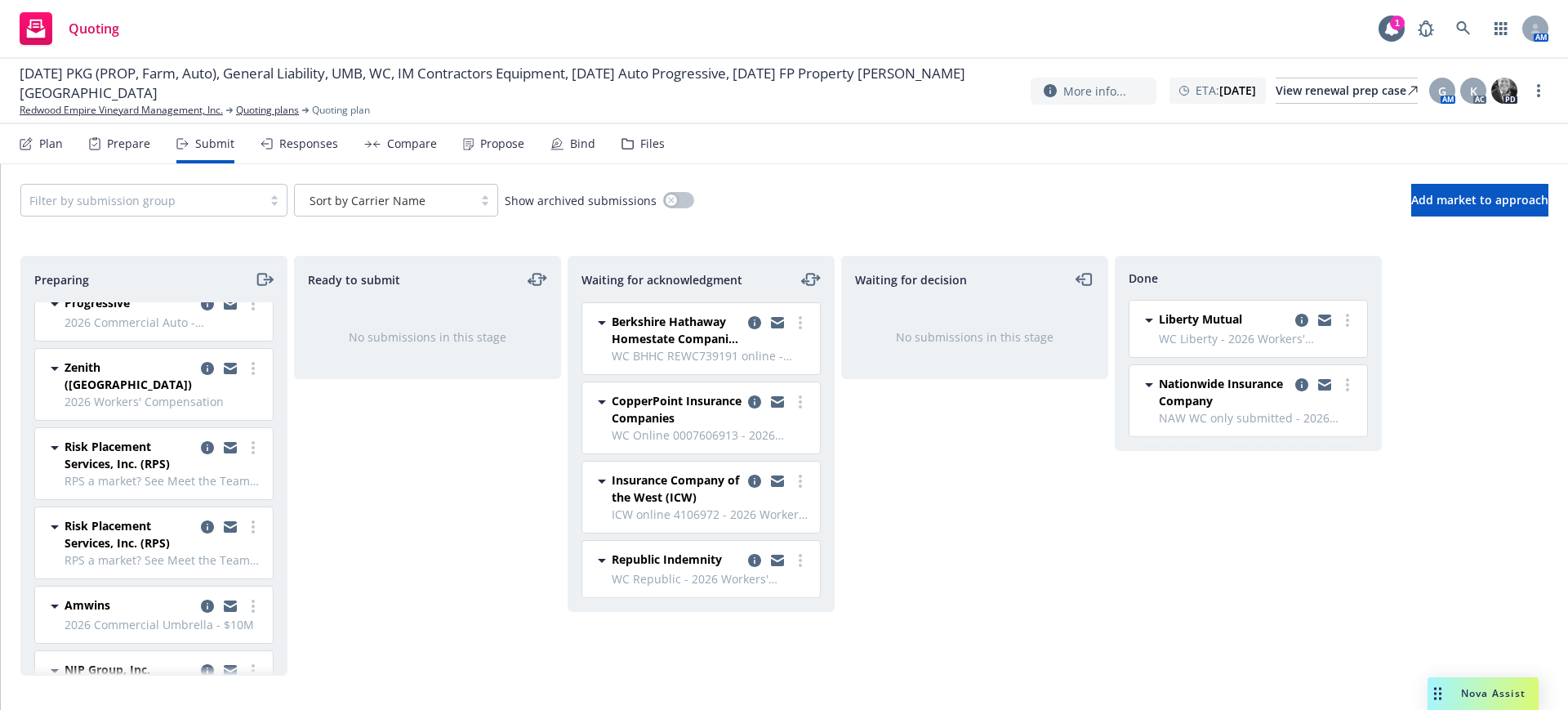
scroll to position [204, 0]
